Goal: Book appointment/travel/reservation

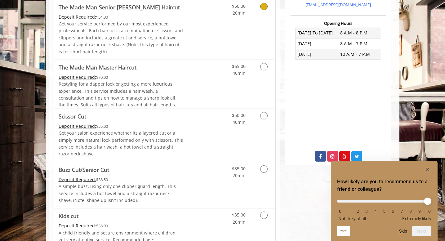
scroll to position [222, 0]
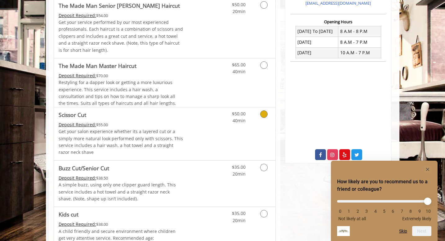
click at [259, 112] on link "Grooming services" at bounding box center [263, 115] width 16 height 17
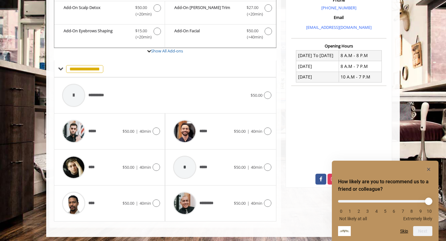
scroll to position [200, 0]
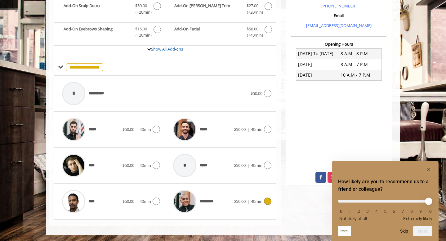
click at [263, 198] on div at bounding box center [266, 200] width 9 height 7
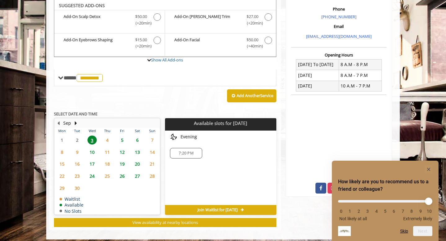
scroll to position [188, 0]
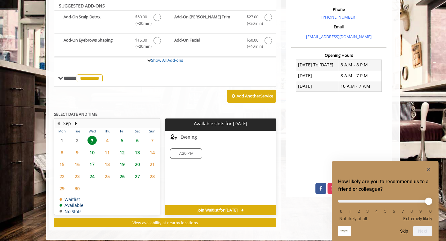
click at [218, 209] on span "Join Waitlist for Wed, Sep 03 2025" at bounding box center [217, 210] width 40 height 5
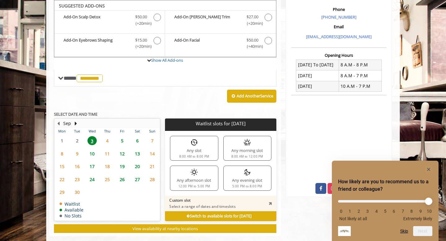
click at [196, 176] on div "Any afternoon slot 12:00 PM to 5:00 PM" at bounding box center [194, 177] width 48 height 25
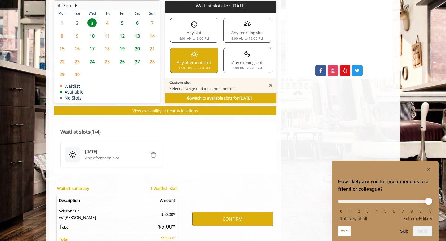
scroll to position [304, 0]
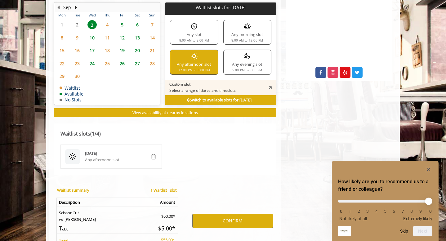
click at [248, 30] on div "Any morning slot 8:00 AM to 12:00 PM" at bounding box center [247, 32] width 48 height 25
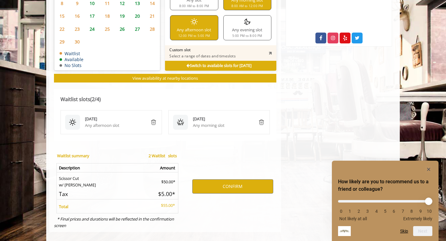
scroll to position [345, 0]
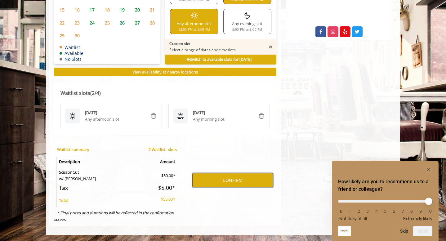
click at [236, 181] on button "CONFIRM" at bounding box center [232, 180] width 81 height 14
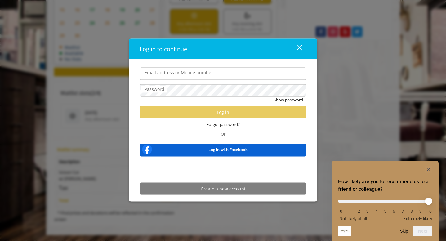
click at [203, 76] on input "Email address or Mobile number" at bounding box center [223, 73] width 166 height 12
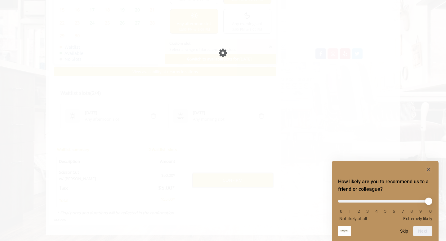
scroll to position [323, 0]
